Goal: Task Accomplishment & Management: Manage account settings

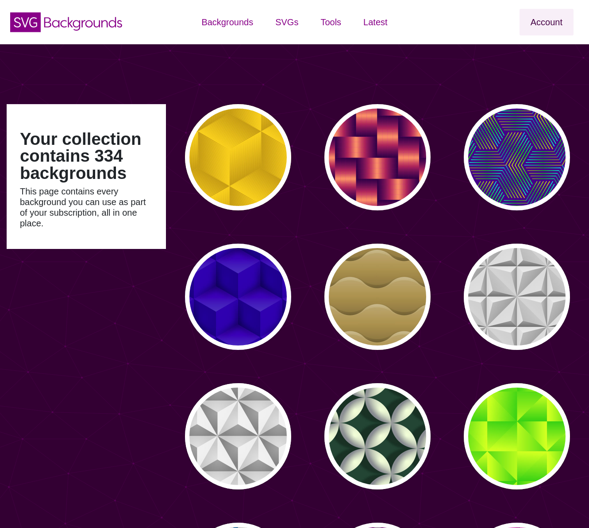
click at [548, 21] on link "Account" at bounding box center [547, 22] width 54 height 27
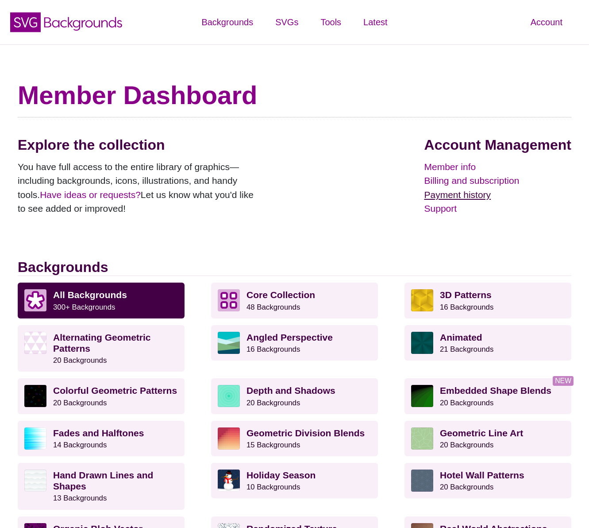
click at [458, 192] on link "Payment history" at bounding box center [497, 195] width 147 height 14
